Goal: Information Seeking & Learning: Learn about a topic

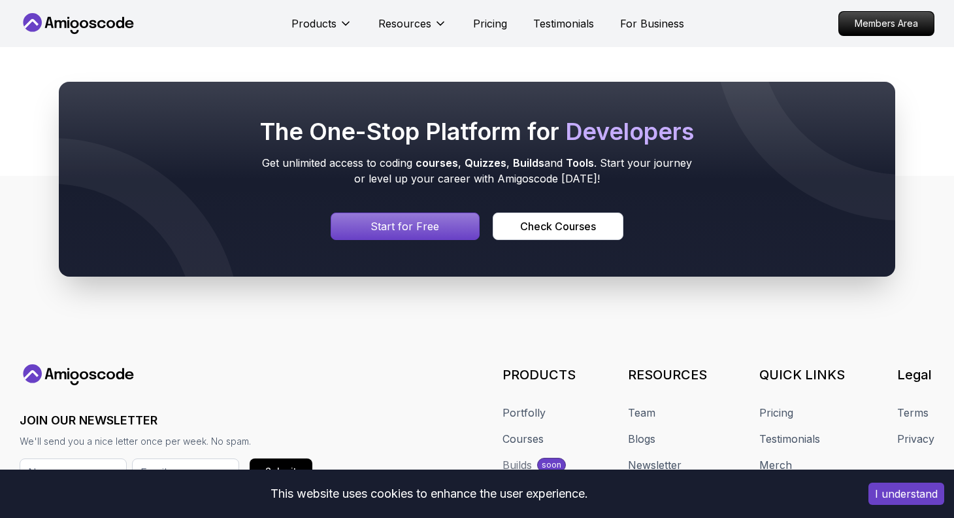
scroll to position [2215, 0]
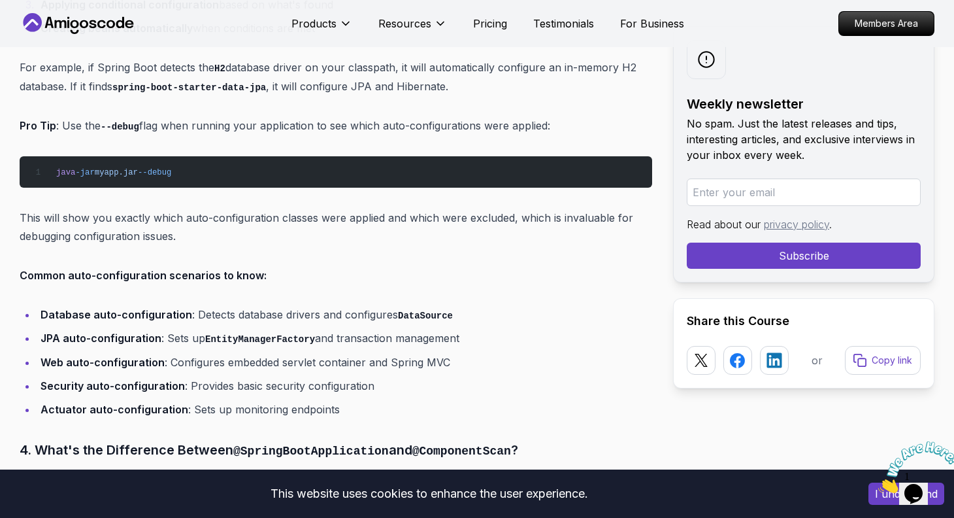
scroll to position [2639, 0]
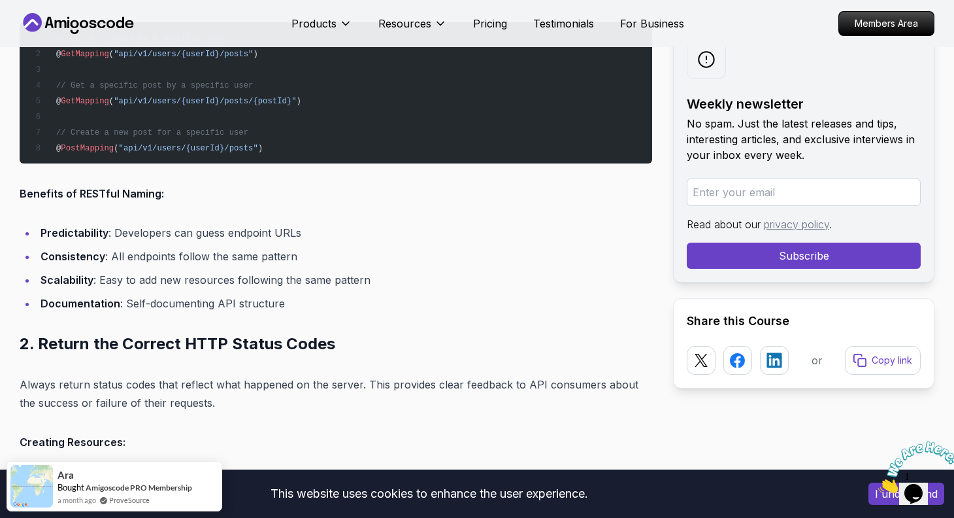
scroll to position [1912, 0]
